Goal: Information Seeking & Learning: Learn about a topic

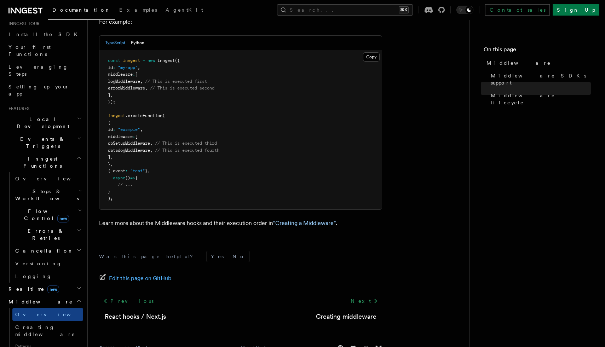
scroll to position [90, 0]
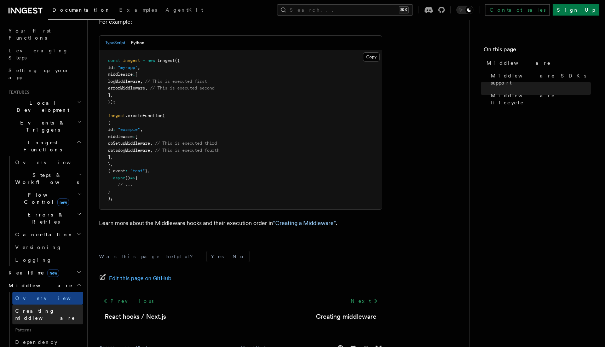
click at [61, 308] on span "Creating middleware" at bounding box center [45, 314] width 60 height 13
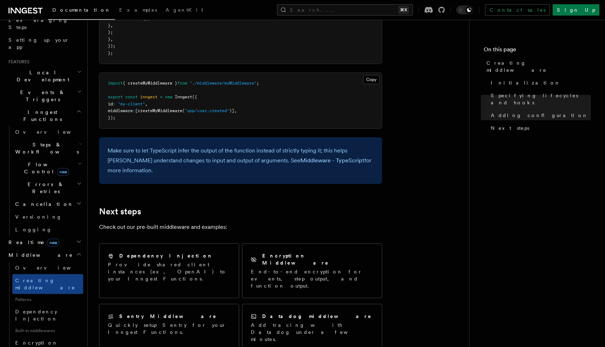
scroll to position [1298, 0]
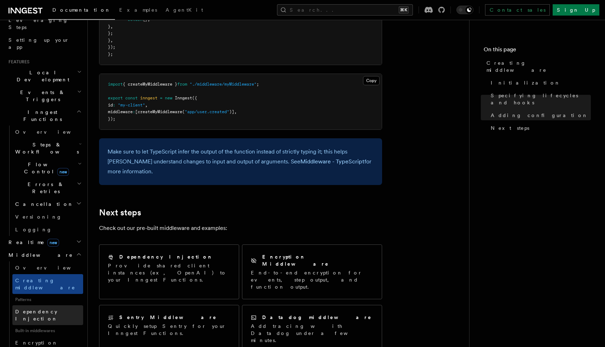
click at [50, 309] on span "Dependency Injection" at bounding box center [36, 315] width 42 height 13
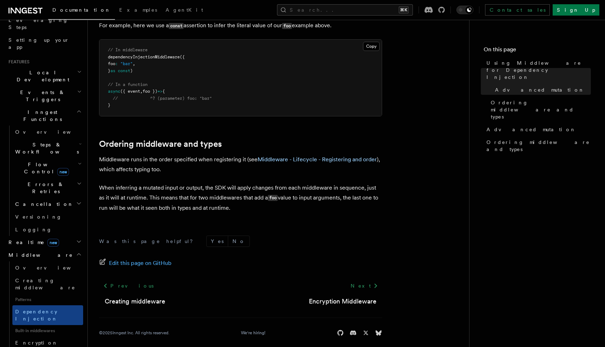
scroll to position [514, 0]
click at [65, 340] on span "Encryption Middleware" at bounding box center [47, 346] width 64 height 13
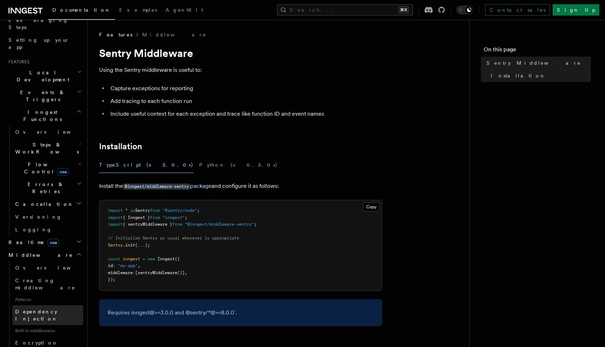
click at [58, 309] on span "Dependency Injection" at bounding box center [36, 315] width 42 height 13
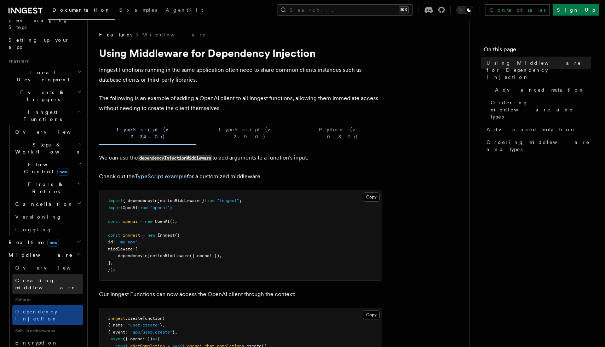
click at [63, 274] on link "Creating middleware" at bounding box center [47, 284] width 71 height 20
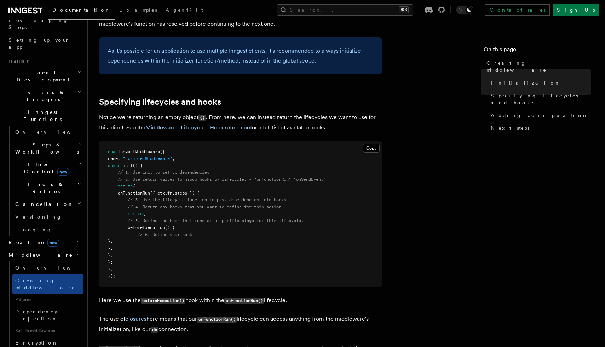
scroll to position [518, 0]
